Goal: Information Seeking & Learning: Learn about a topic

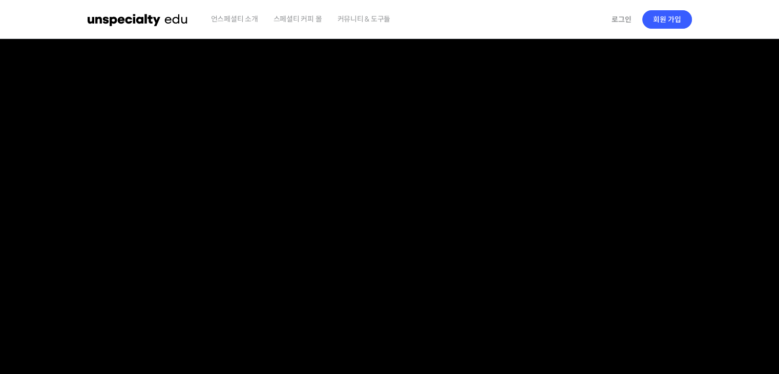
click at [172, 15] on img at bounding box center [138, 19] width 100 height 31
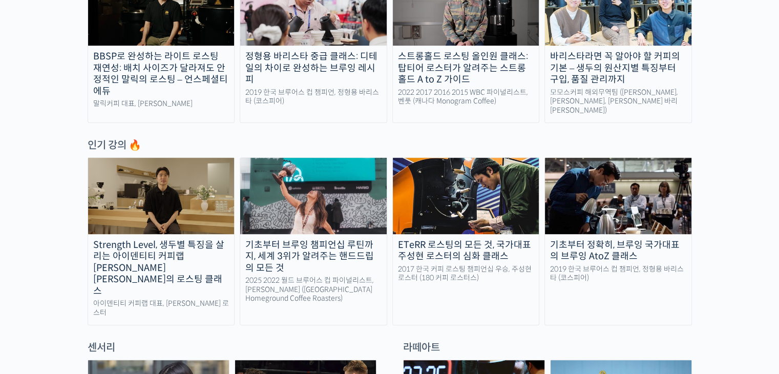
scroll to position [451, 0]
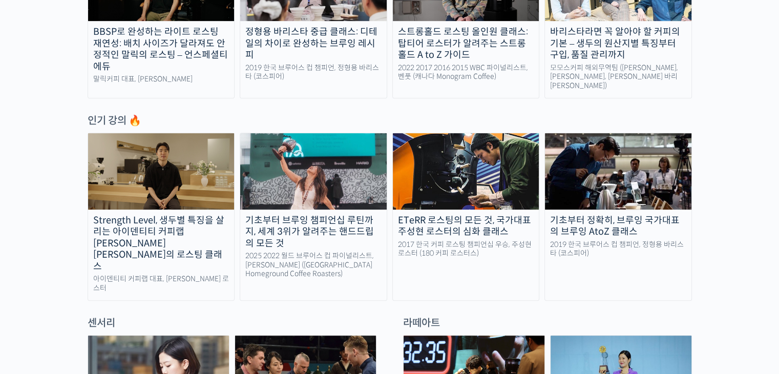
click at [306, 157] on img at bounding box center [313, 171] width 146 height 76
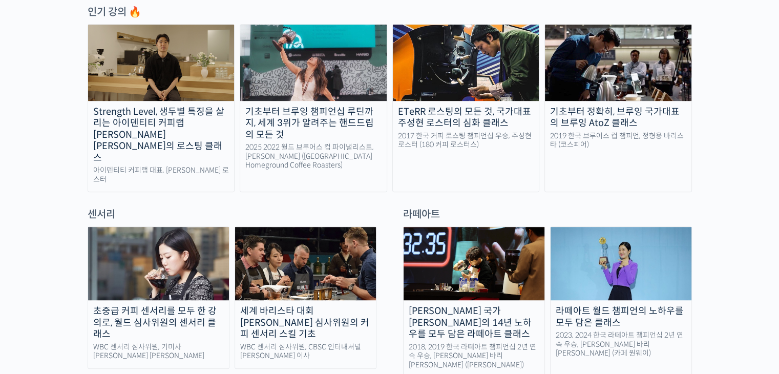
scroll to position [561, 0]
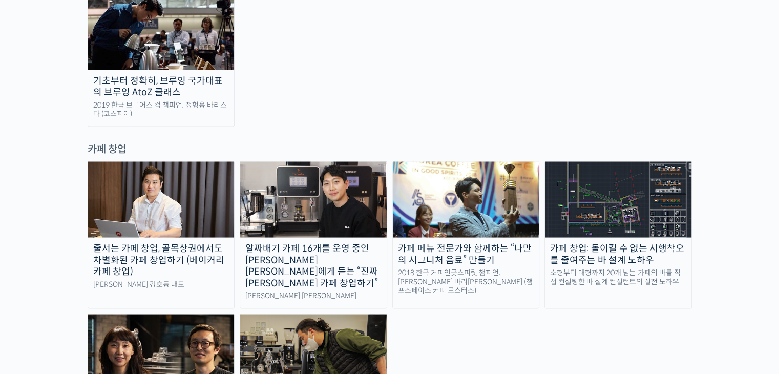
scroll to position [1996, 0]
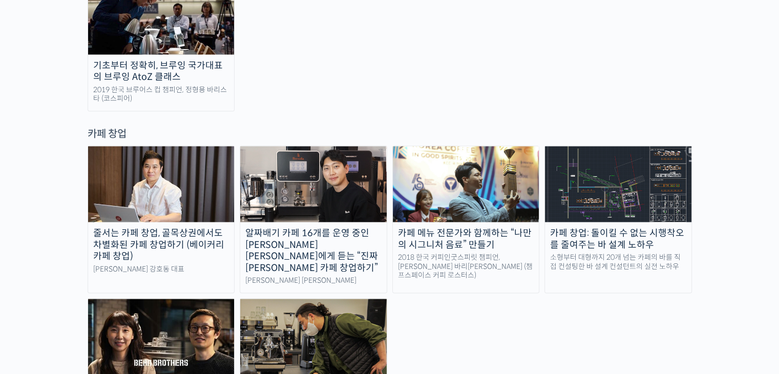
click at [510, 218] on div "줄서는 카페 창업, 골목상권에서도 차별화된 카페 창업하기 (베이커리 카페 창업) 라라브레드 강호동 대표 알짜배기 카페 16개를 운영 중인 안태…" at bounding box center [390, 293] width 604 height 295
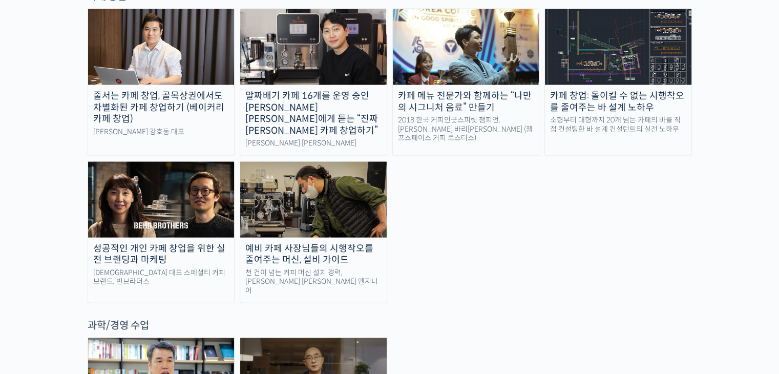
scroll to position [2133, 0]
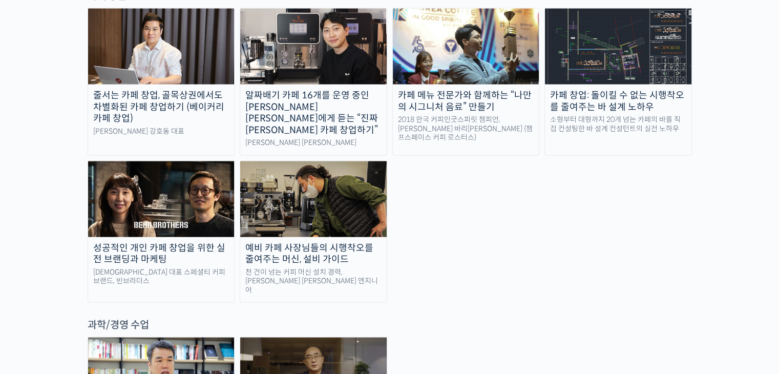
click at [161, 242] on div "성공적인 개인 카페 창업을 위한 실전 브랜딩과 마케팅" at bounding box center [161, 253] width 146 height 23
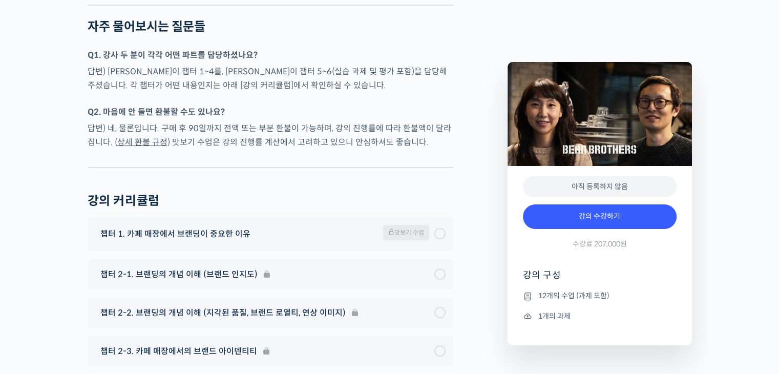
scroll to position [3965, 0]
